Goal: Task Accomplishment & Management: Manage account settings

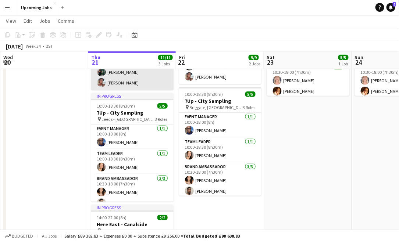
scroll to position [19, 0]
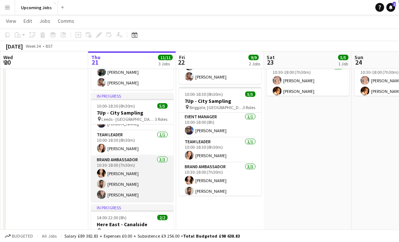
click at [126, 196] on app-card-role "Brand Ambassador [DATE] 10:30-18:00 (7h30m) [PERSON_NAME] [PERSON_NAME] [PERSON…" at bounding box center [132, 179] width 82 height 46
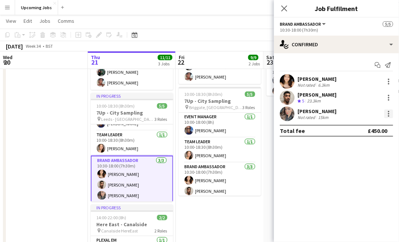
click at [387, 111] on div at bounding box center [388, 113] width 9 height 9
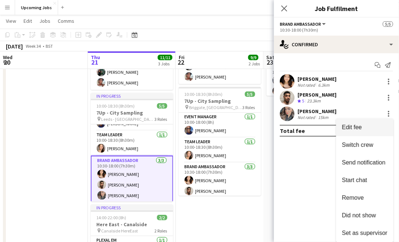
click at [355, 129] on span "Edit fee" at bounding box center [352, 127] width 20 height 6
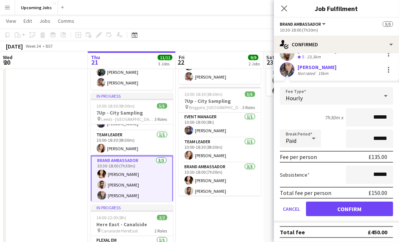
scroll to position [45, 0]
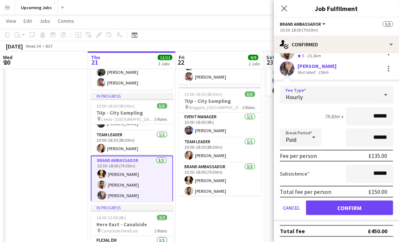
click at [381, 95] on icon at bounding box center [385, 94] width 9 height 15
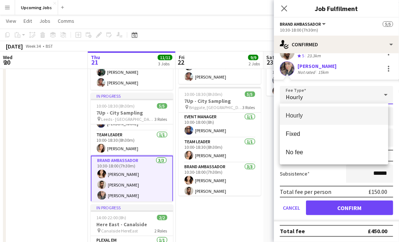
click at [272, 215] on div at bounding box center [199, 121] width 399 height 242
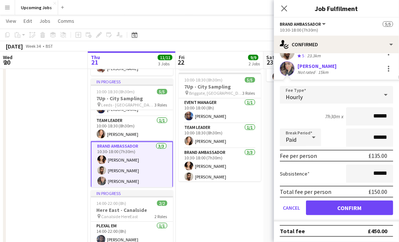
scroll to position [115, 0]
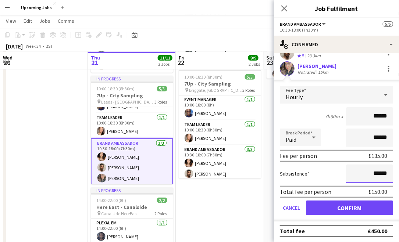
drag, startPoint x: 374, startPoint y: 173, endPoint x: 368, endPoint y: 174, distance: 6.8
click at [368, 174] on input "******" at bounding box center [369, 174] width 47 height 18
type input "****"
click at [276, 161] on form "Fee Type Hourly 7h30m x ****** Break Period Paid ****** Fee per person £135.00 …" at bounding box center [336, 154] width 125 height 136
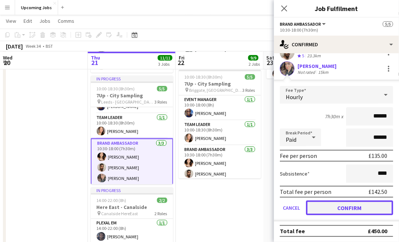
click at [345, 208] on button "Confirm" at bounding box center [349, 208] width 87 height 15
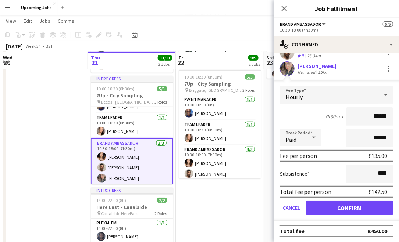
scroll to position [0, 0]
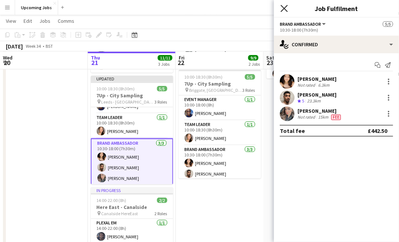
click at [286, 6] on icon at bounding box center [283, 8] width 7 height 7
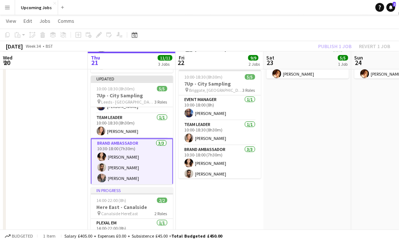
click at [338, 39] on app-toolbar "Copy Paste Paste Command V Paste with crew Command Shift V Paste linked Job [GE…" at bounding box center [199, 35] width 399 height 12
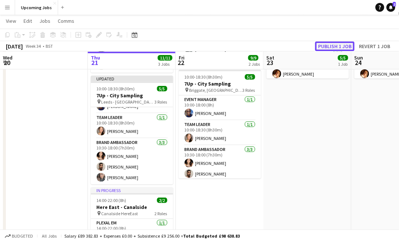
click at [339, 46] on button "Publish 1 job" at bounding box center [334, 47] width 39 height 10
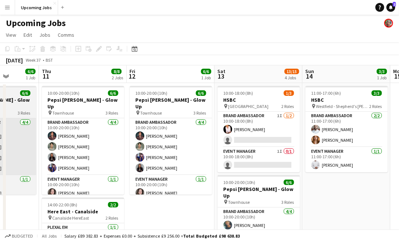
scroll to position [0, 327]
